Goal: Check status: Check status

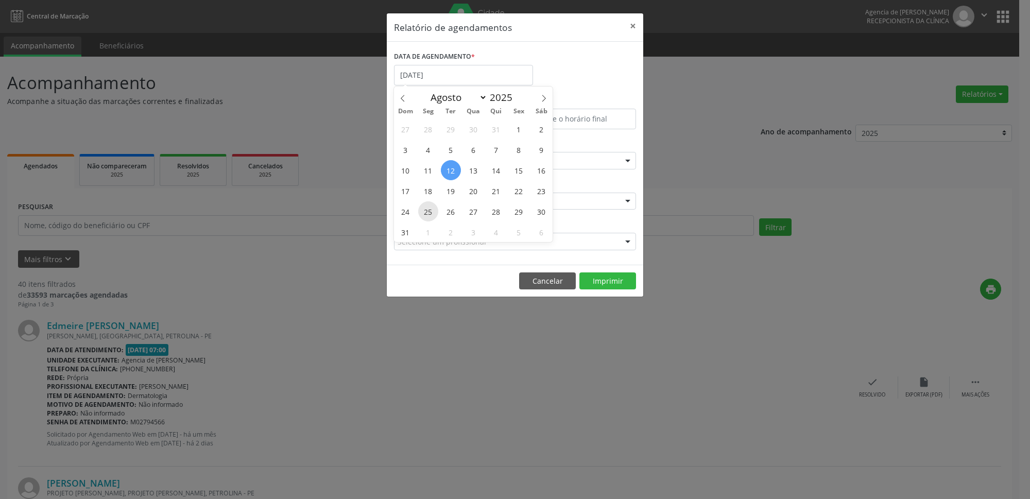
click at [425, 211] on span "25" at bounding box center [428, 211] width 20 height 20
click at [425, 211] on div "CLÍNICA * Agencia de Petrolina Agencia de [PERSON_NAME] resultado encontrado pa…" at bounding box center [515, 197] width 247 height 40
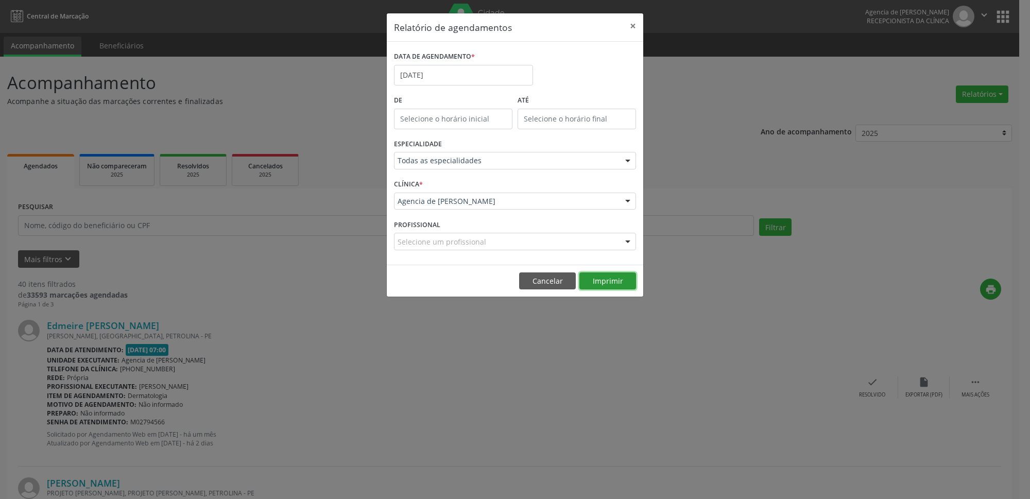
click at [608, 283] on button "Imprimir" at bounding box center [608, 282] width 57 height 18
click at [493, 78] on input "[DATE]" at bounding box center [463, 75] width 139 height 21
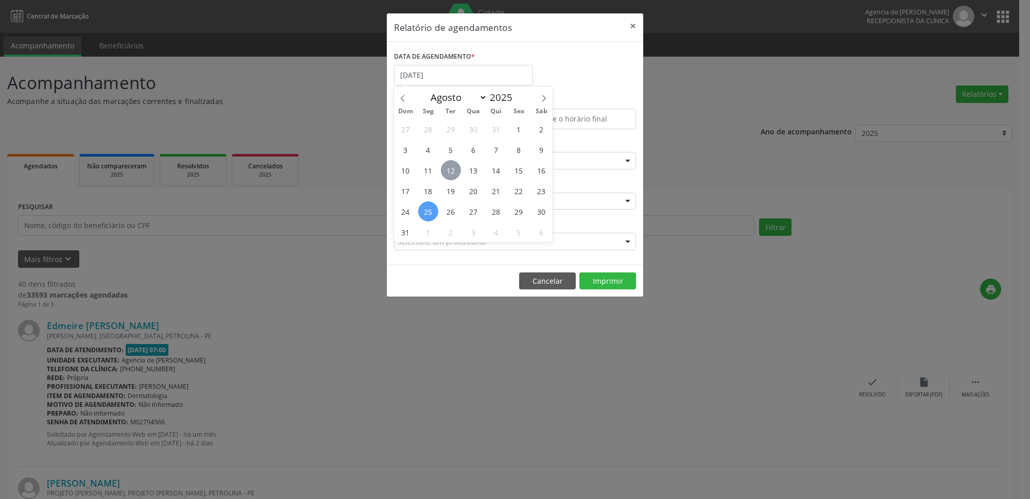
click at [455, 174] on span "12" at bounding box center [451, 170] width 20 height 20
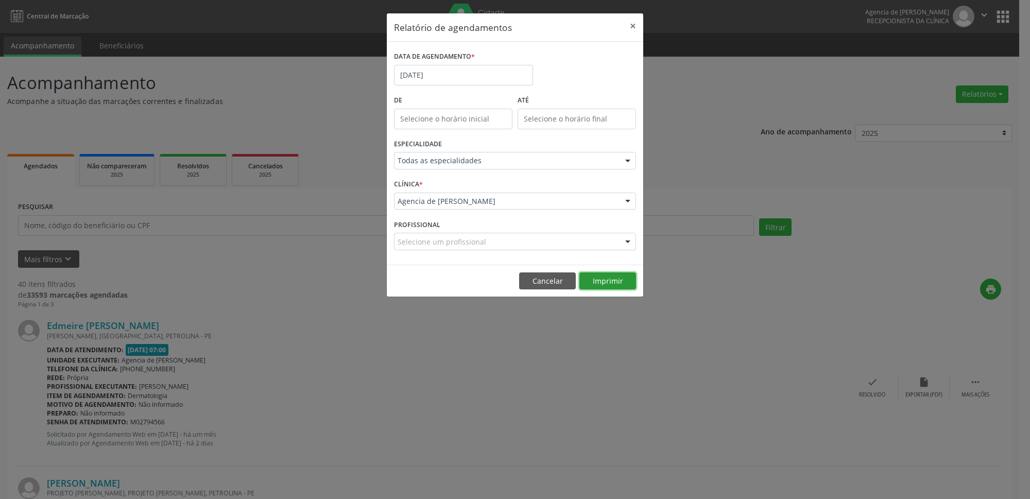
click at [621, 281] on button "Imprimir" at bounding box center [608, 282] width 57 height 18
click at [451, 72] on input "[DATE]" at bounding box center [463, 75] width 139 height 21
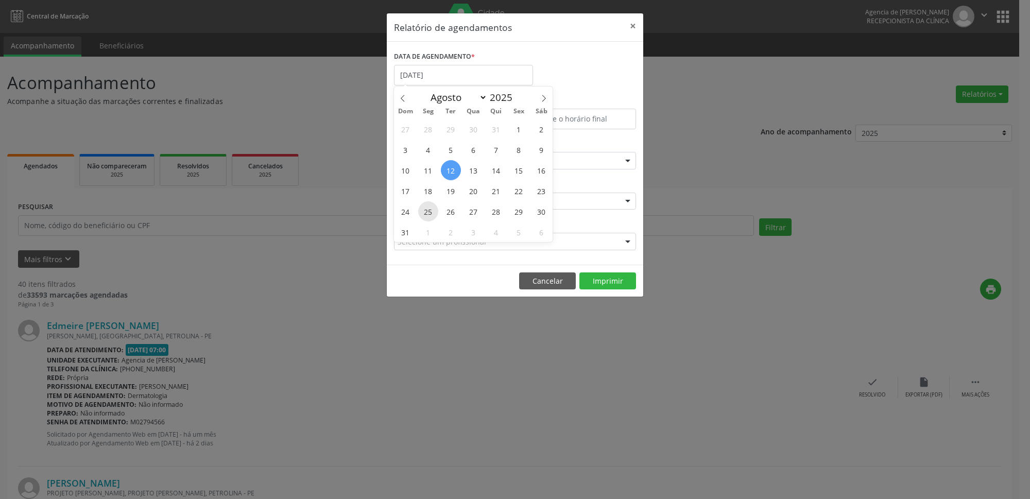
click at [430, 211] on span "25" at bounding box center [428, 211] width 20 height 20
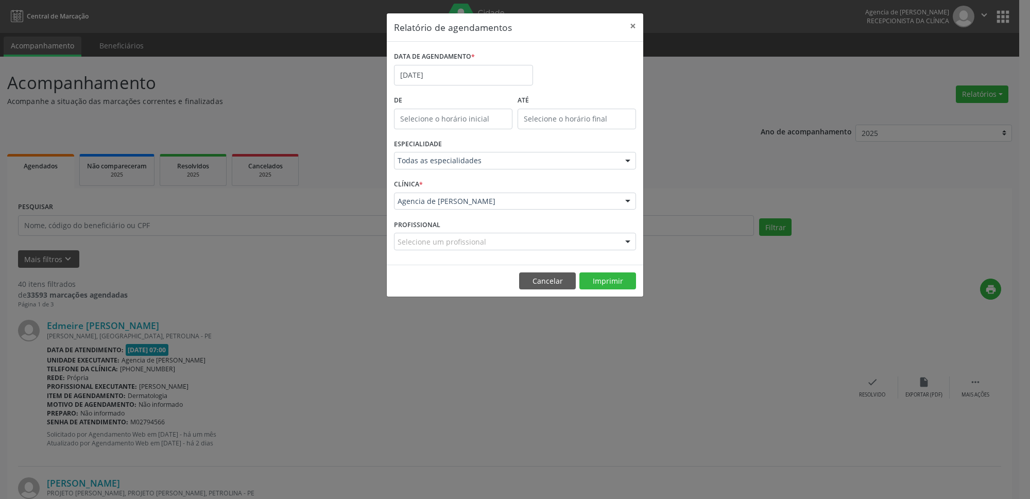
click at [430, 211] on div "CLÍNICA * Agencia de Petrolina Agencia de [PERSON_NAME] resultado encontrado pa…" at bounding box center [515, 197] width 247 height 40
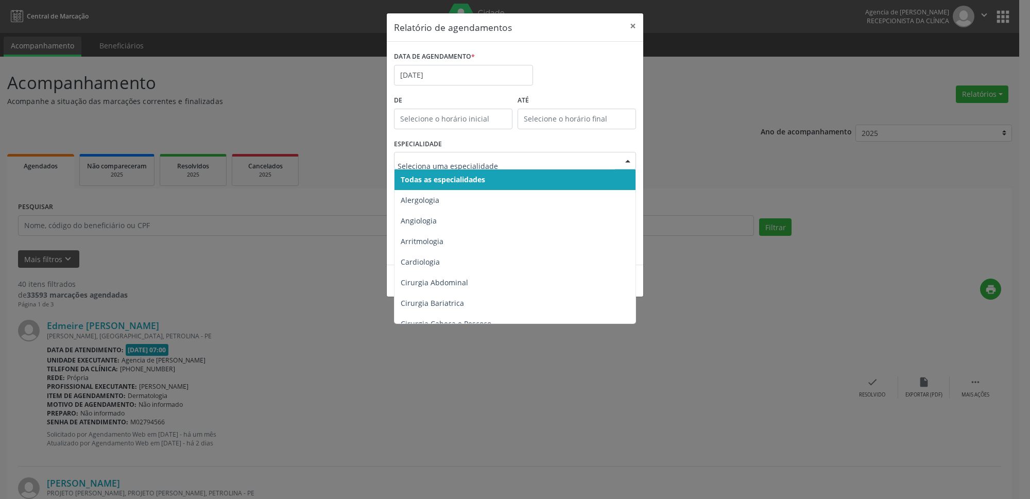
click at [466, 179] on span "Todas as especialidades" at bounding box center [443, 180] width 84 height 10
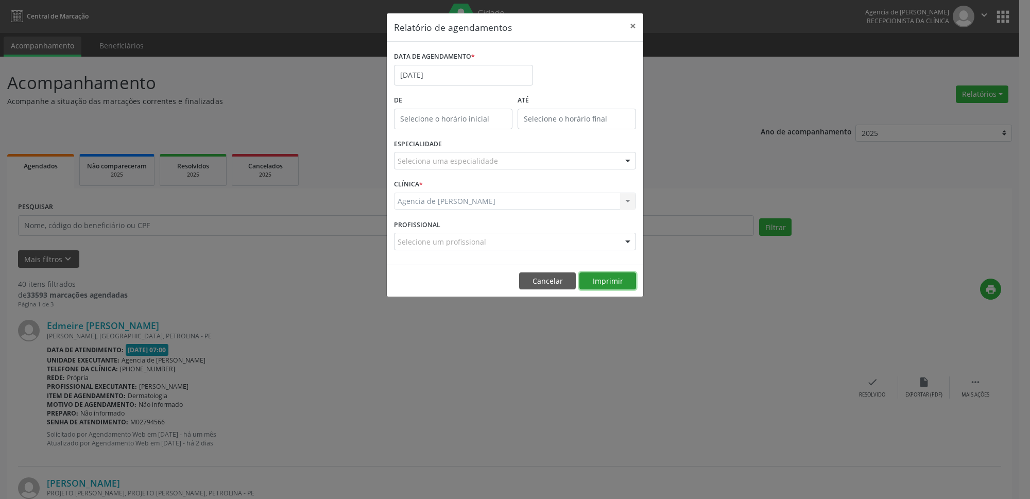
click at [608, 282] on button "Imprimir" at bounding box center [608, 282] width 57 height 18
